Goal: Obtain resource: Download file/media

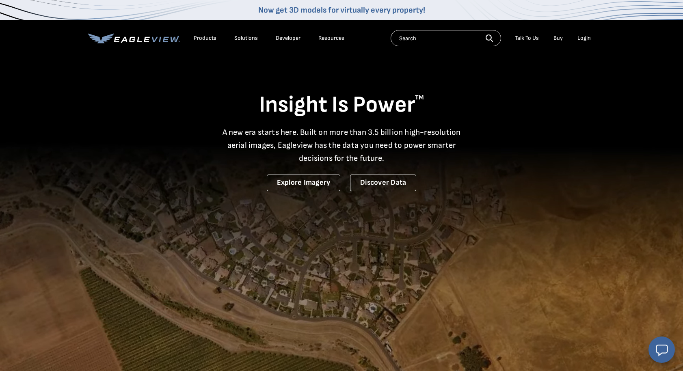
click at [579, 39] on div "Login" at bounding box center [583, 38] width 13 height 7
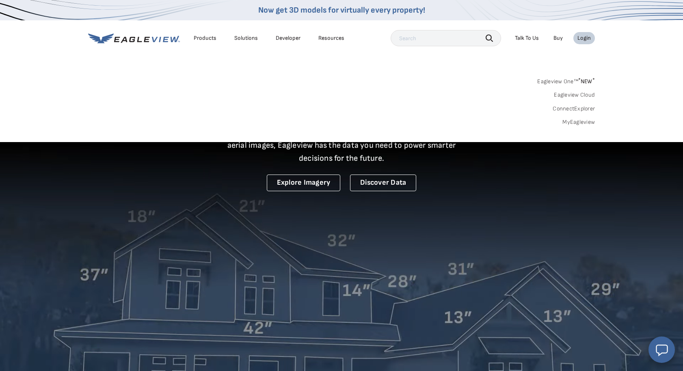
click at [579, 123] on link "MyEagleview" at bounding box center [578, 122] width 32 height 7
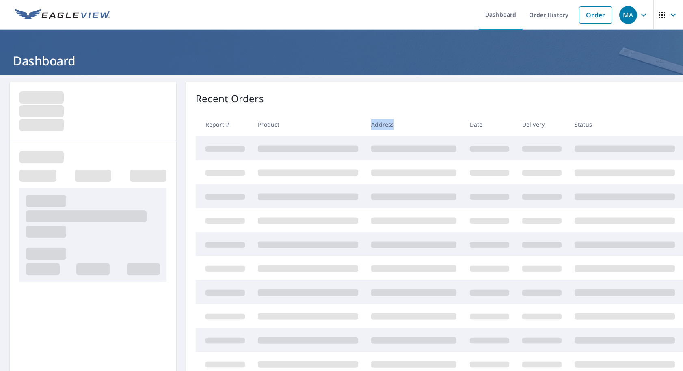
drag, startPoint x: 371, startPoint y: 125, endPoint x: 410, endPoint y: 126, distance: 39.4
click at [410, 126] on th "Address" at bounding box center [414, 124] width 98 height 24
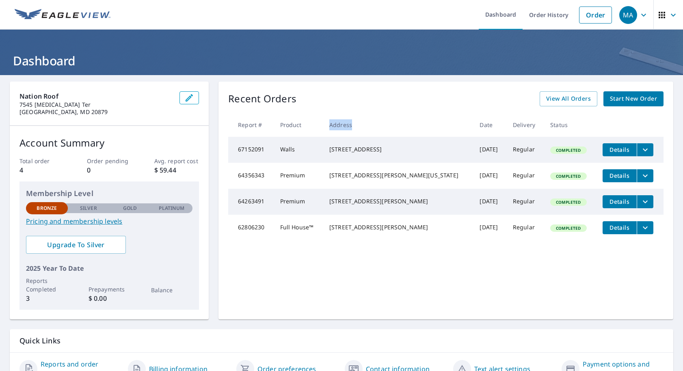
click at [642, 149] on icon "filesDropdownBtn-67152091" at bounding box center [645, 150] width 10 height 10
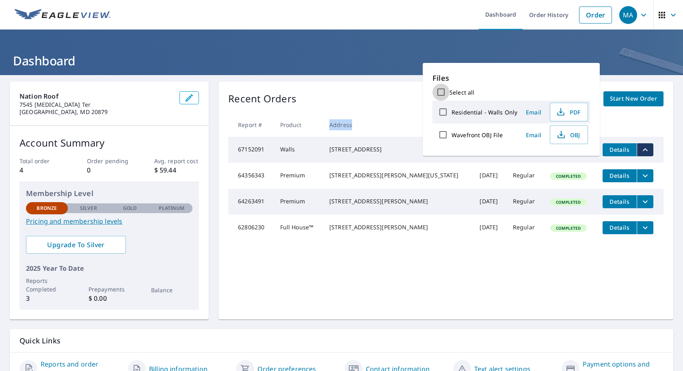
click at [442, 91] on input "Select all" at bounding box center [440, 92] width 17 height 17
checkbox input "true"
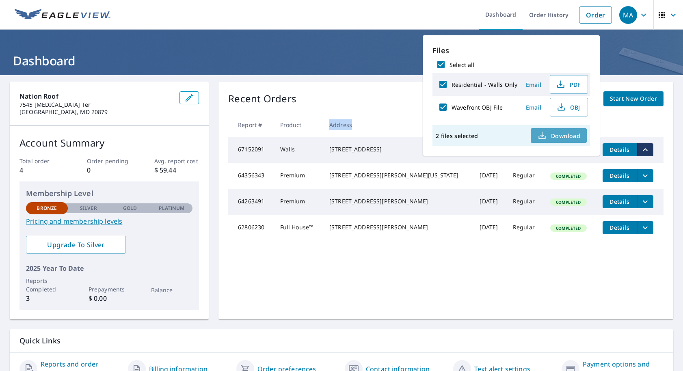
click at [551, 138] on span "Download" at bounding box center [558, 136] width 43 height 10
